Goal: Transaction & Acquisition: Purchase product/service

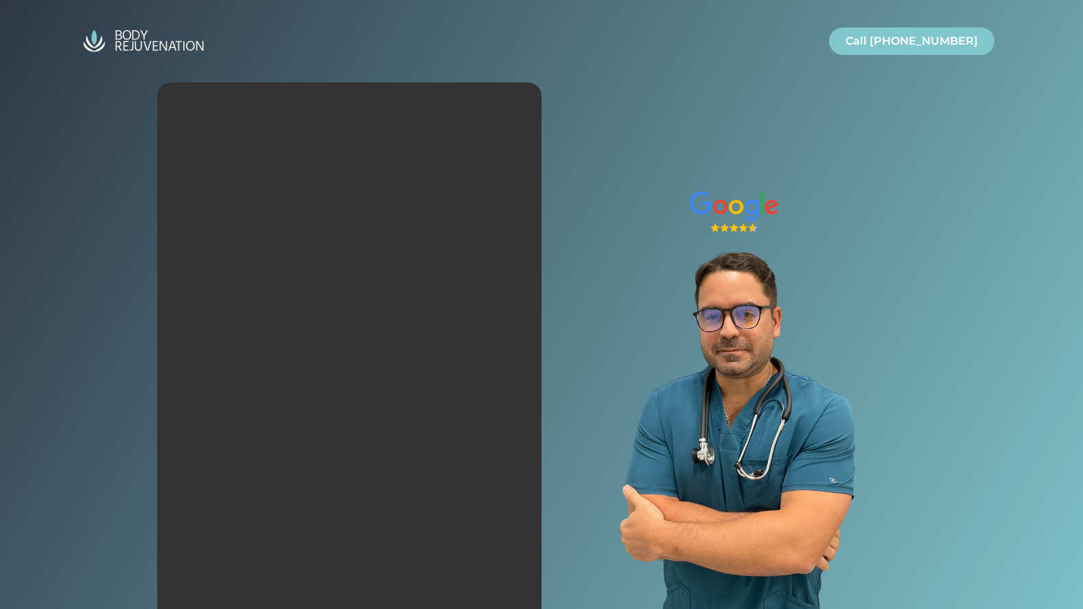
click at [143, 25] on img "Site" at bounding box center [143, 41] width 137 height 33
click at [133, 40] on img "Site" at bounding box center [143, 41] width 137 height 33
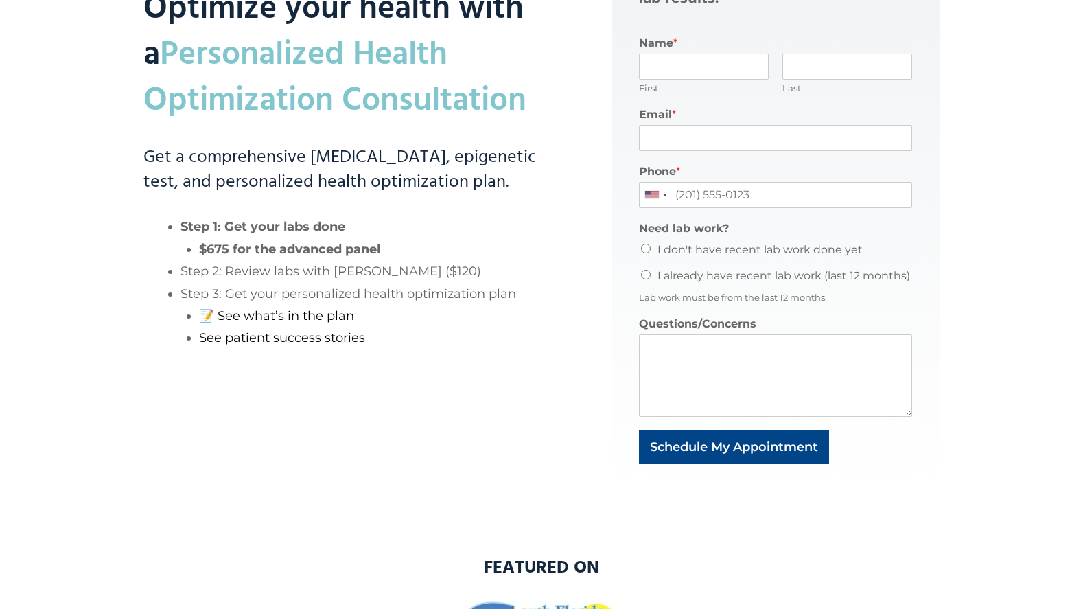
scroll to position [814, 0]
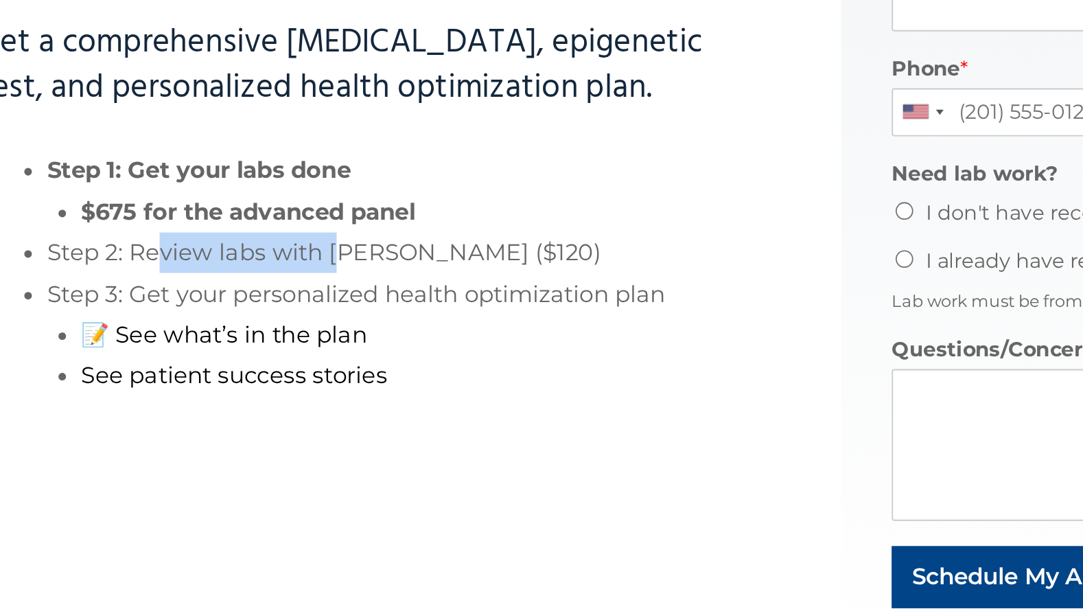
drag, startPoint x: 239, startPoint y: 250, endPoint x: 340, endPoint y: 262, distance: 100.9
click at [340, 262] on li "Step 2: Review labs with [PERSON_NAME] ($120)" at bounding box center [368, 253] width 376 height 22
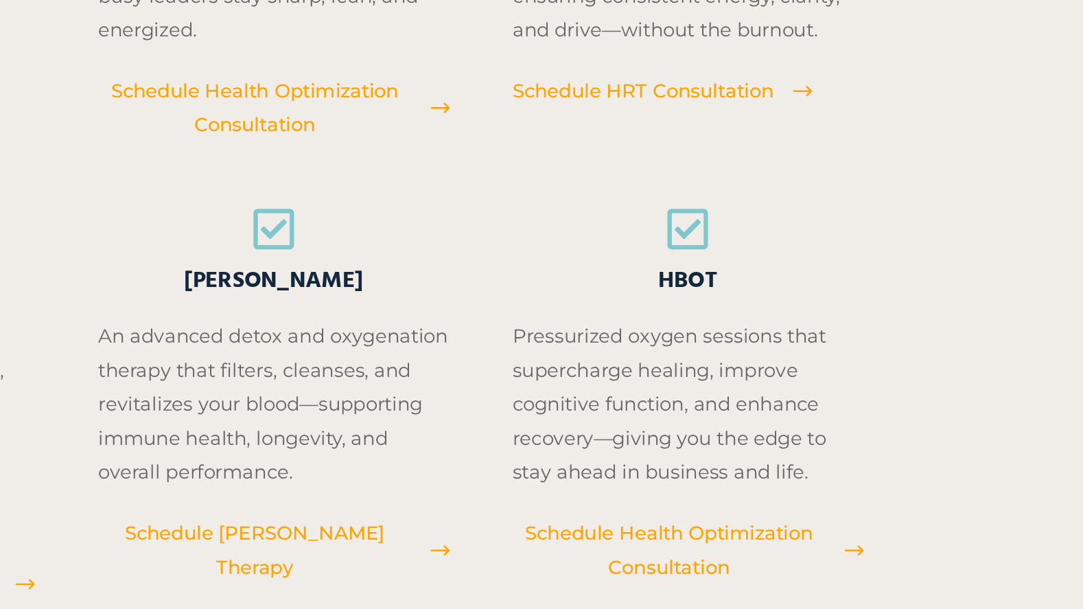
scroll to position [1658, 0]
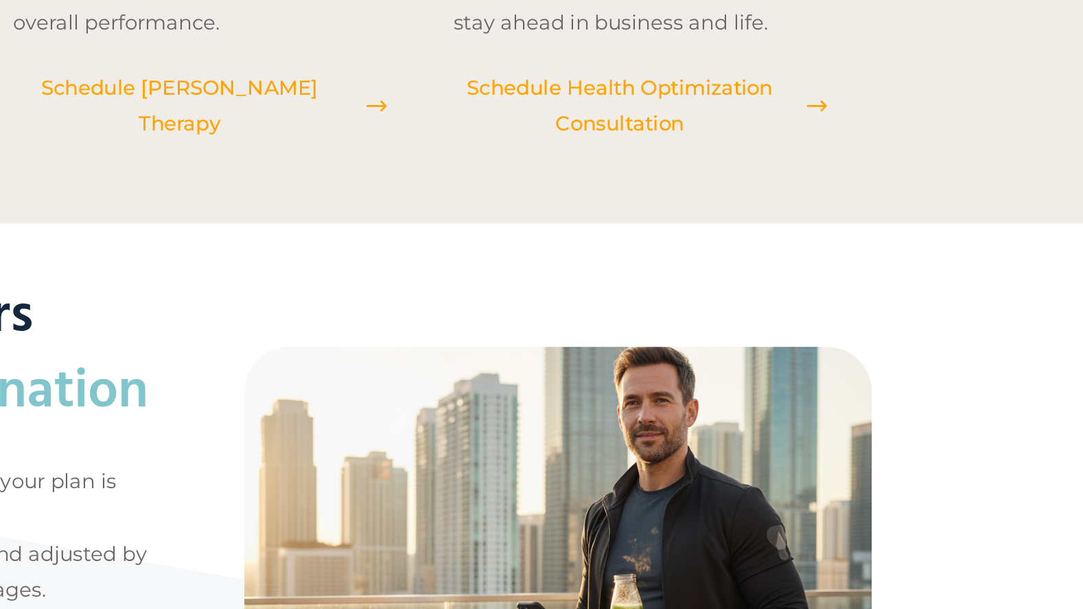
scroll to position [1929, 0]
